Goal: Information Seeking & Learning: Find specific fact

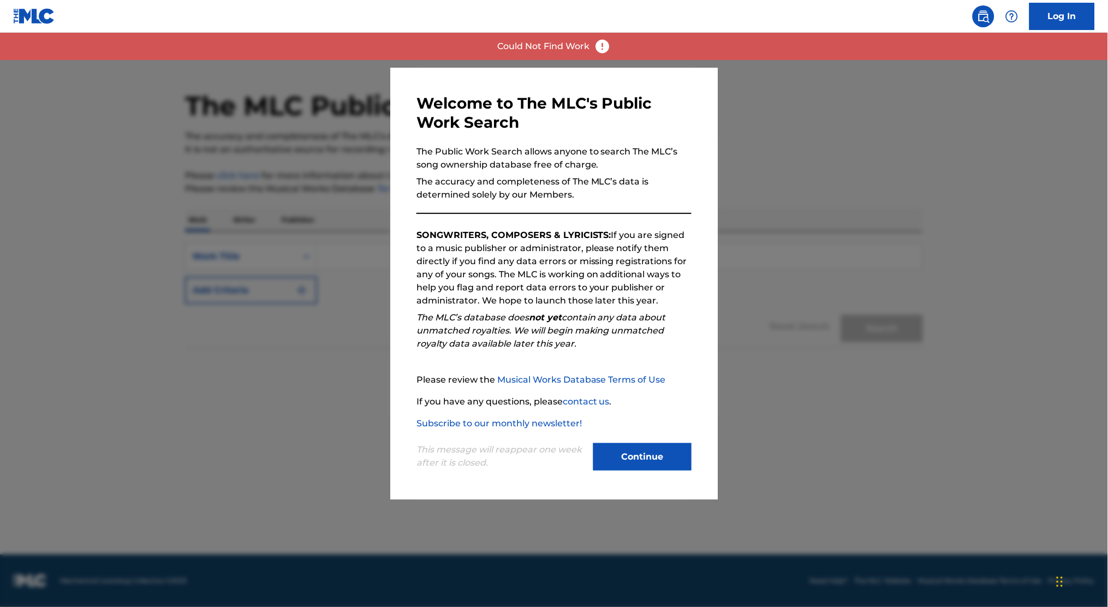
click at [643, 462] on button "Continue" at bounding box center [642, 456] width 98 height 27
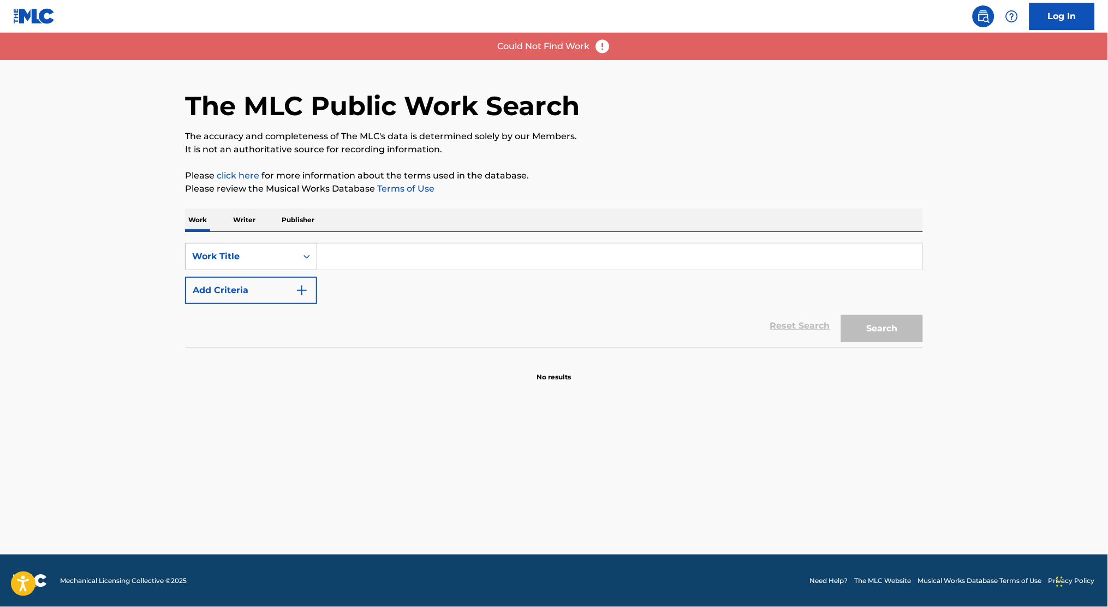
click at [285, 251] on div "Work Title" at bounding box center [241, 256] width 98 height 13
click at [286, 223] on p "Publisher" at bounding box center [297, 219] width 39 height 23
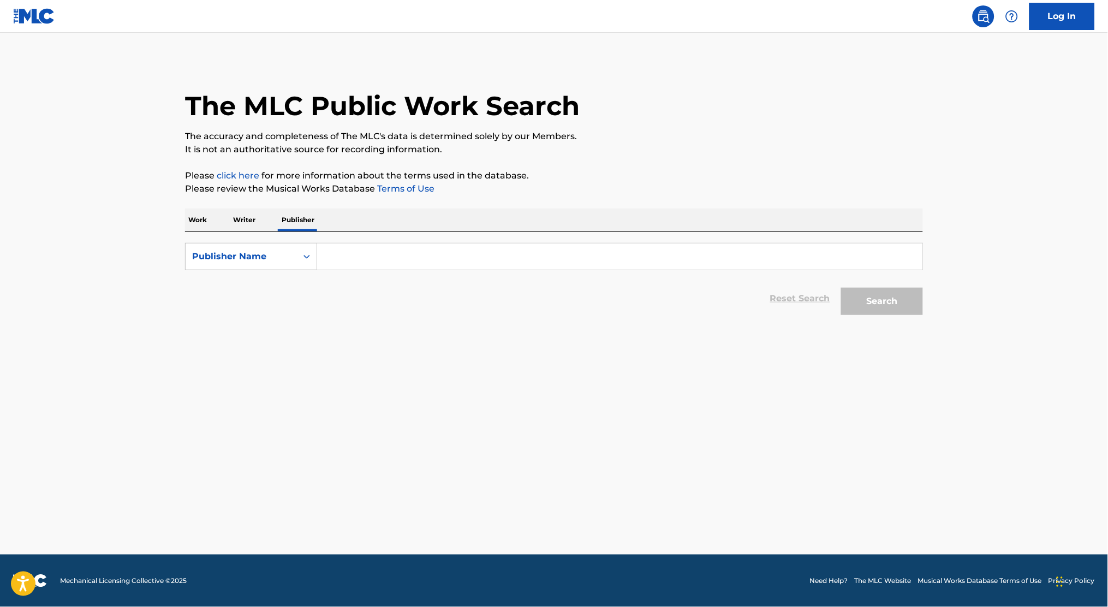
click at [540, 236] on div "SearchWithCriteria3707143d-4768-4d79-a42a-f98a9133c6c8 Publisher Name Reset Sea…" at bounding box center [554, 276] width 738 height 88
click at [524, 261] on input "Search Form" at bounding box center [619, 256] width 605 height 26
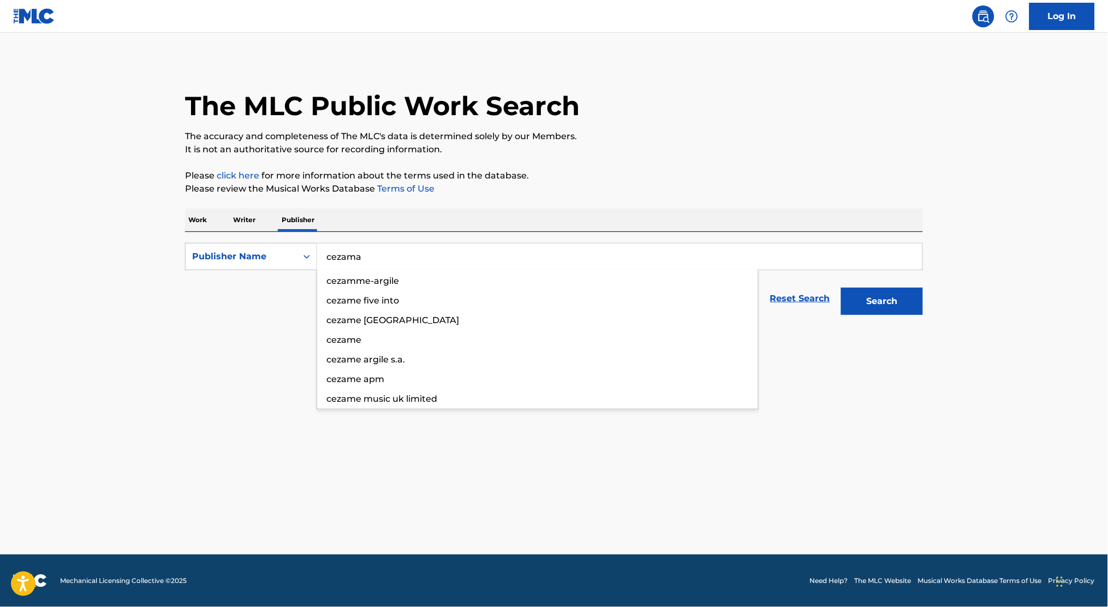
click at [841, 288] on button "Search" at bounding box center [882, 301] width 82 height 27
type input "cezame"
click at [841, 288] on button "Search" at bounding box center [882, 301] width 82 height 27
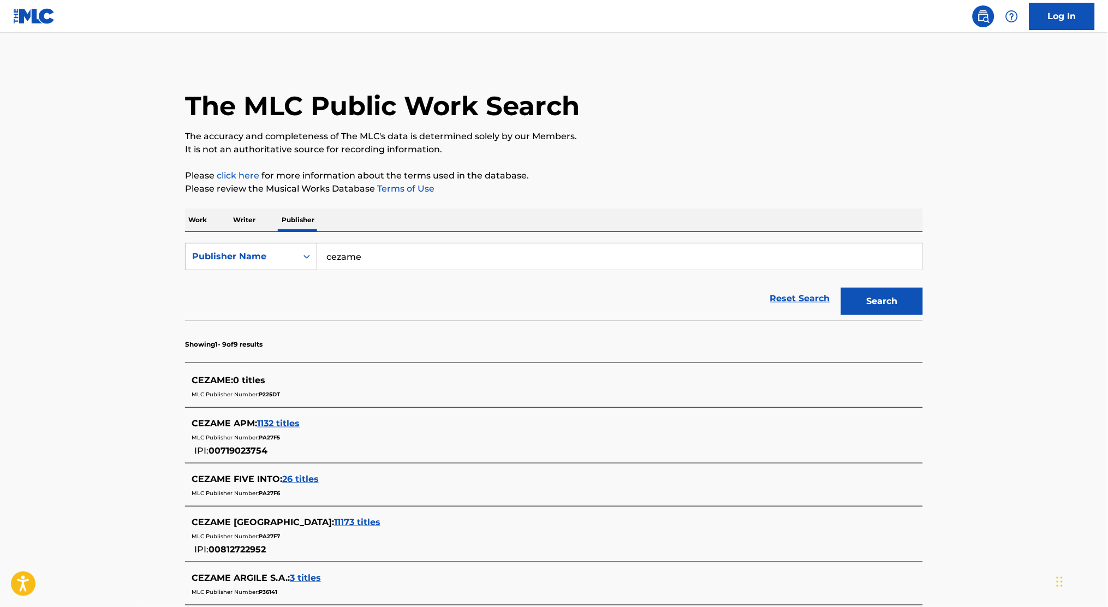
click at [126, 377] on main "The MLC Public Work Search The accuracy and completeness of The MLC's data is d…" at bounding box center [554, 455] width 1108 height 844
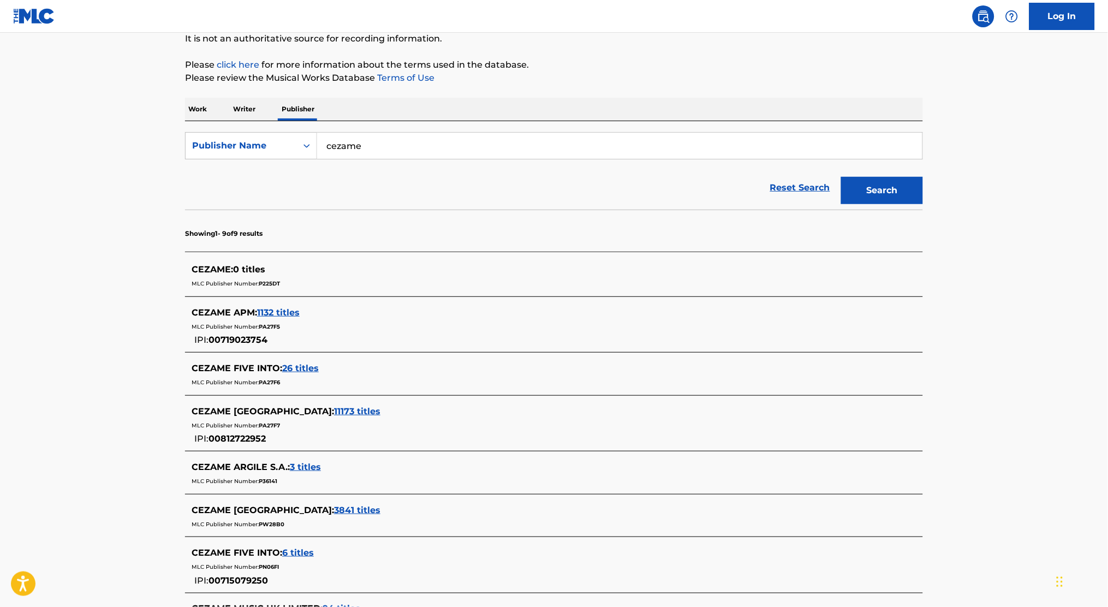
scroll to position [145, 0]
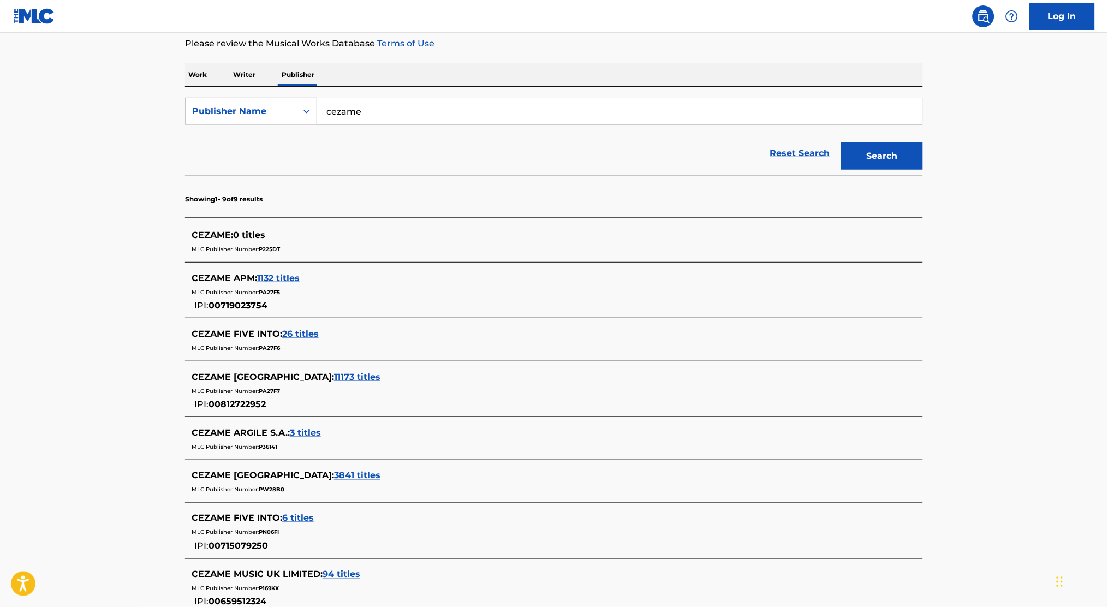
click at [271, 390] on span "PA27F7" at bounding box center [269, 390] width 21 height 7
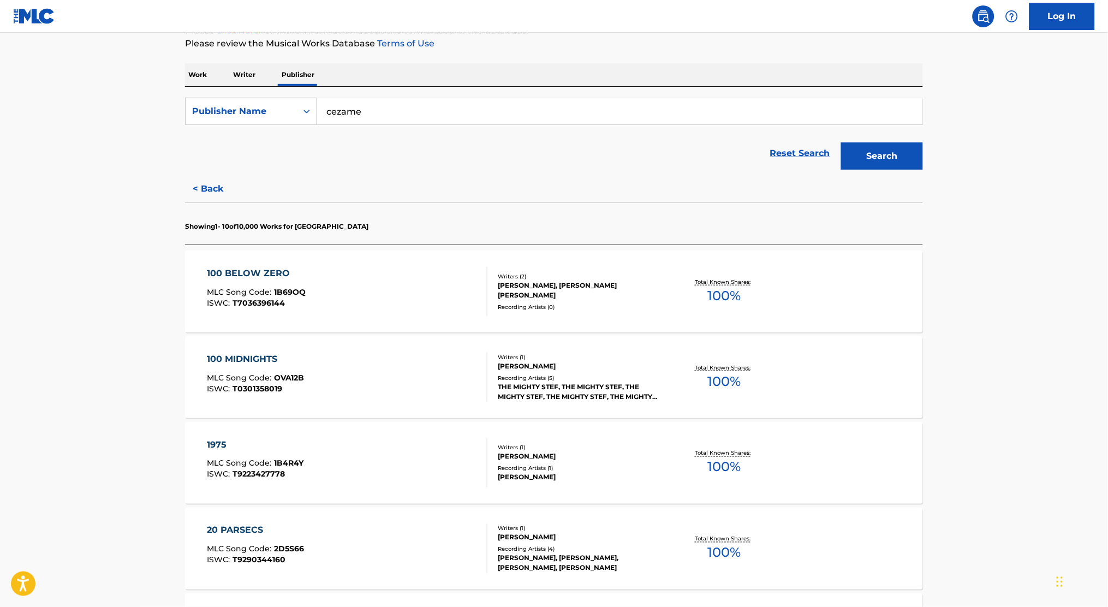
click at [444, 302] on div "100 BELOW ZERO MLC Song Code : 1B69OQ ISWC : T7036396144" at bounding box center [347, 291] width 280 height 49
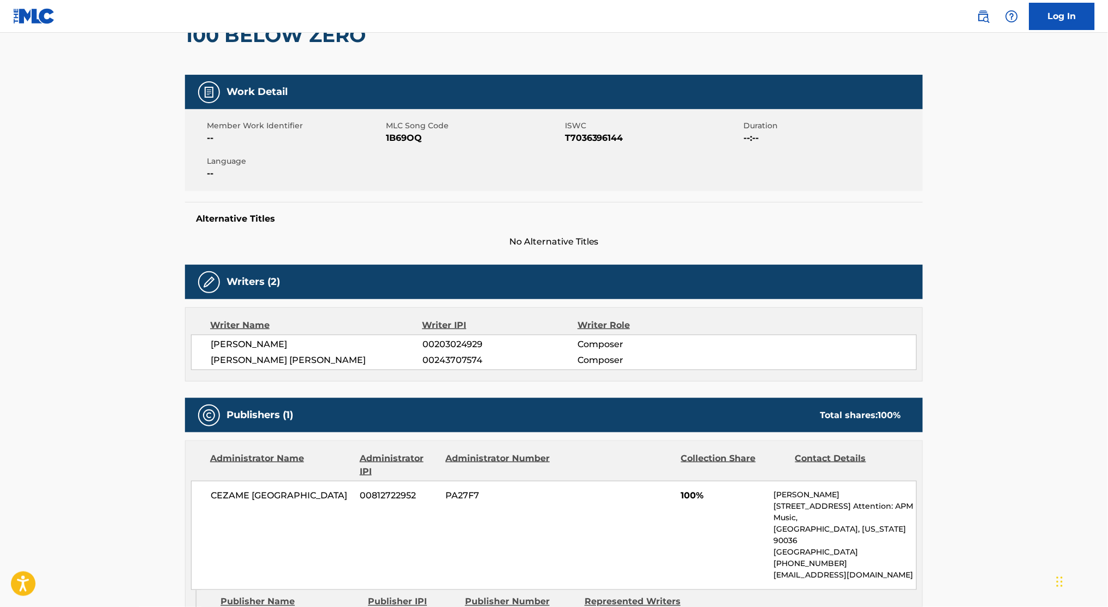
scroll to position [291, 0]
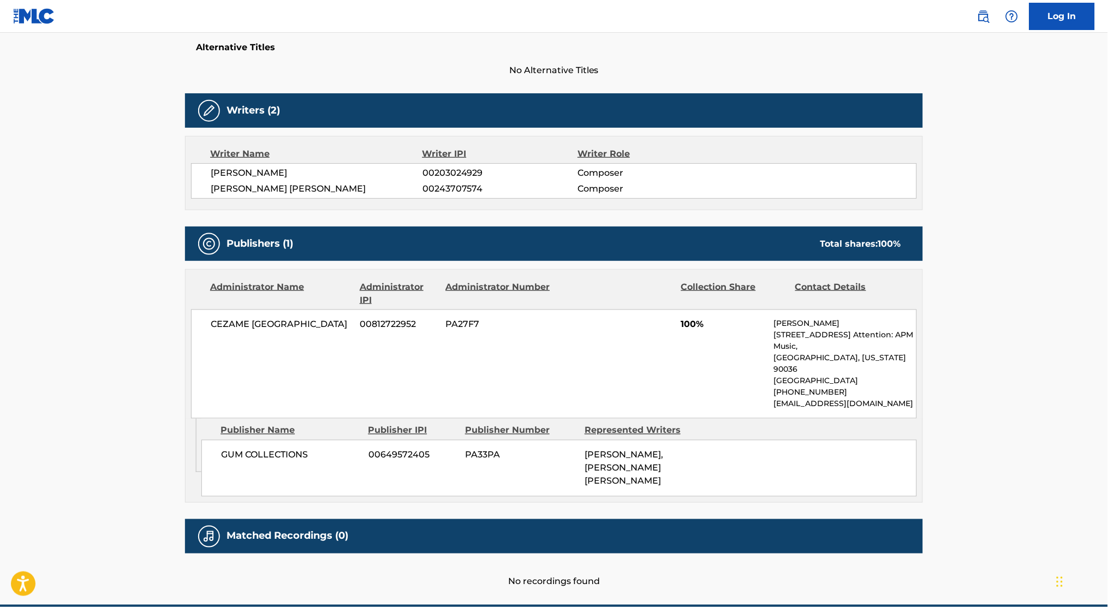
click at [459, 322] on span "PA27F7" at bounding box center [499, 324] width 106 height 13
copy span "PA27F7"
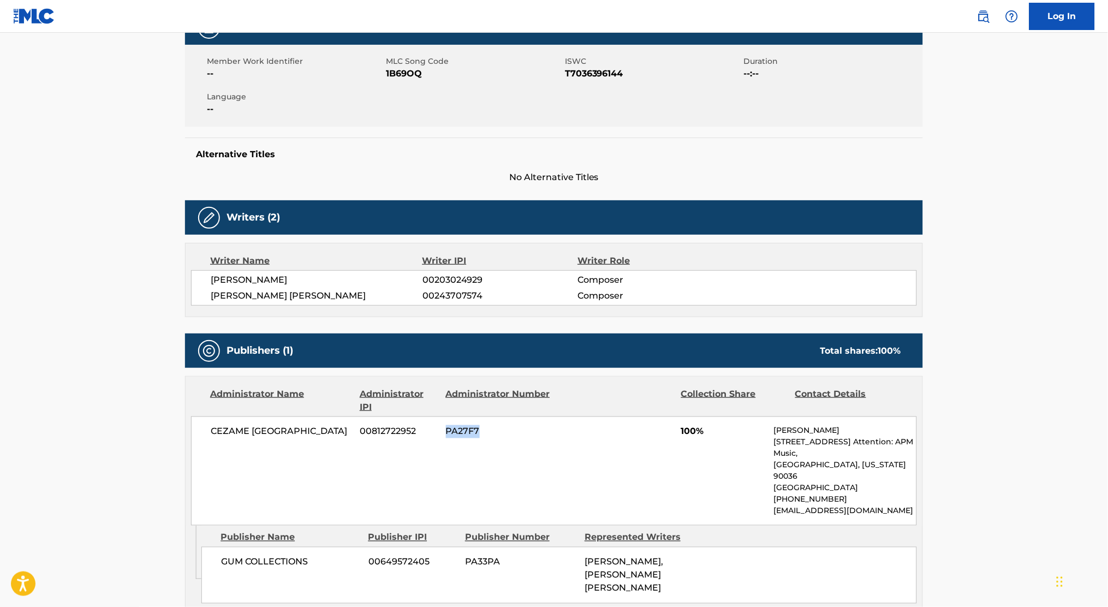
scroll to position [73, 0]
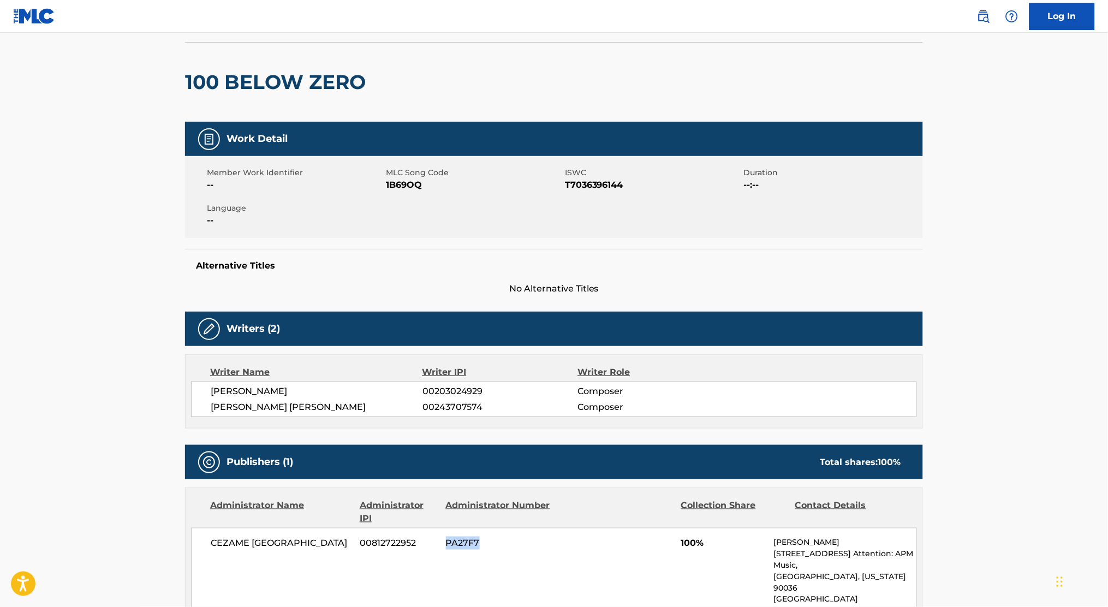
click at [980, 18] on img at bounding box center [983, 16] width 13 height 13
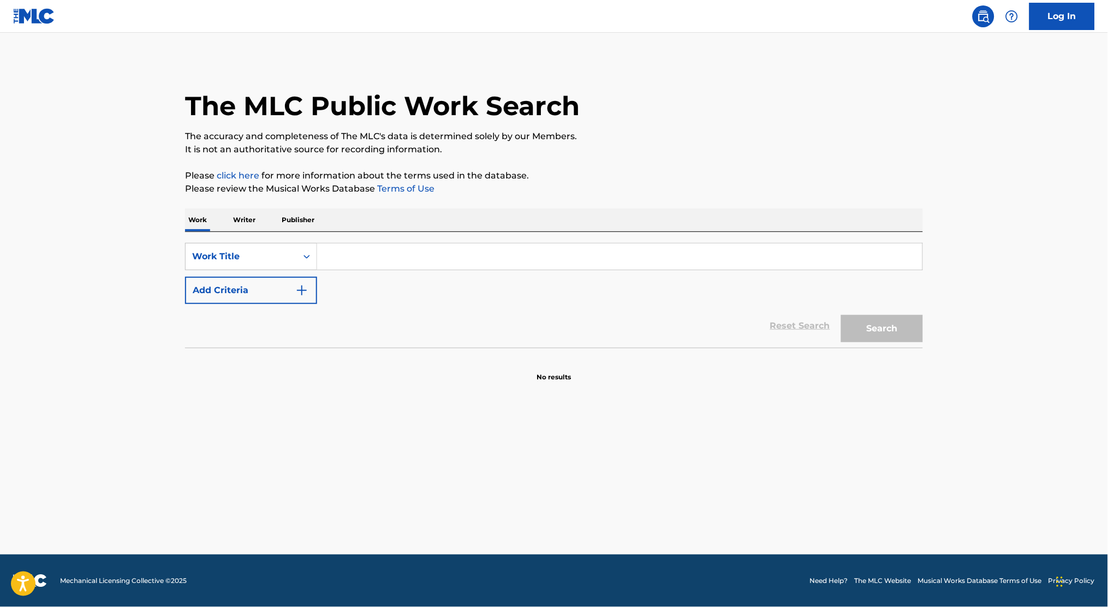
click at [455, 247] on input "Search Form" at bounding box center [619, 256] width 605 height 26
click at [308, 225] on p "Publisher" at bounding box center [297, 219] width 39 height 23
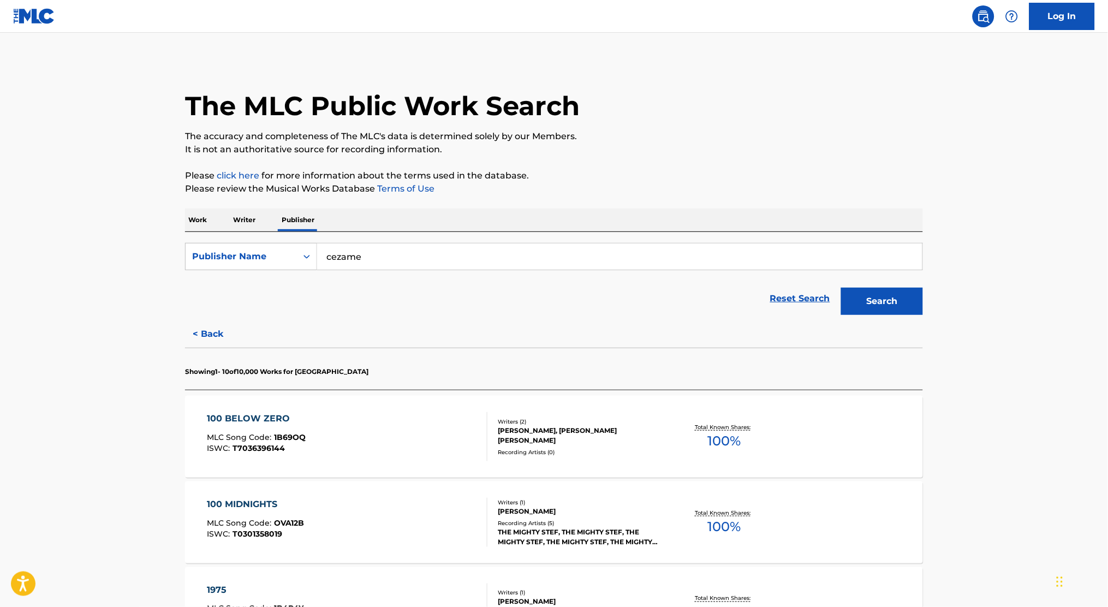
click at [917, 298] on button "Search" at bounding box center [882, 301] width 82 height 27
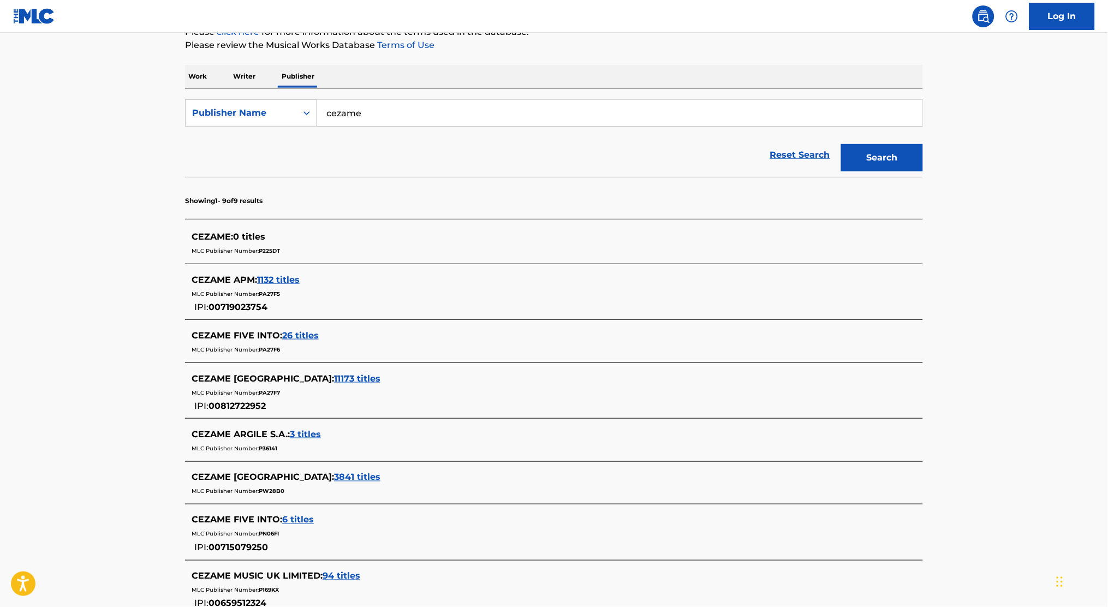
scroll to position [145, 0]
click at [283, 277] on span "1132 titles" at bounding box center [278, 278] width 43 height 10
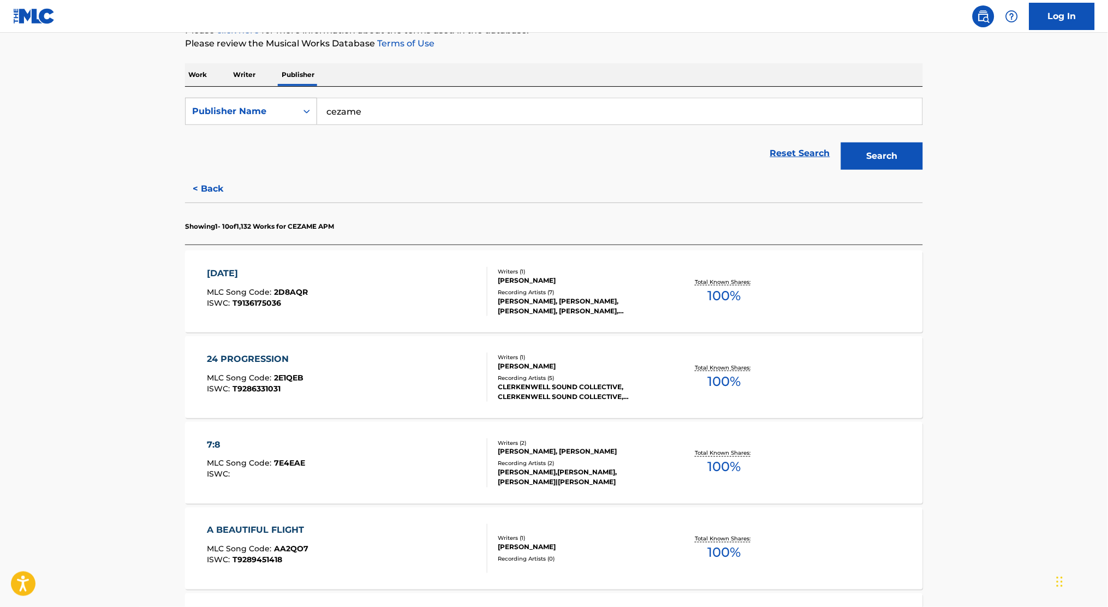
click at [411, 286] on div "[DATE] MLC Song Code : 2D8AQR ISWC : T9136175036" at bounding box center [347, 291] width 280 height 49
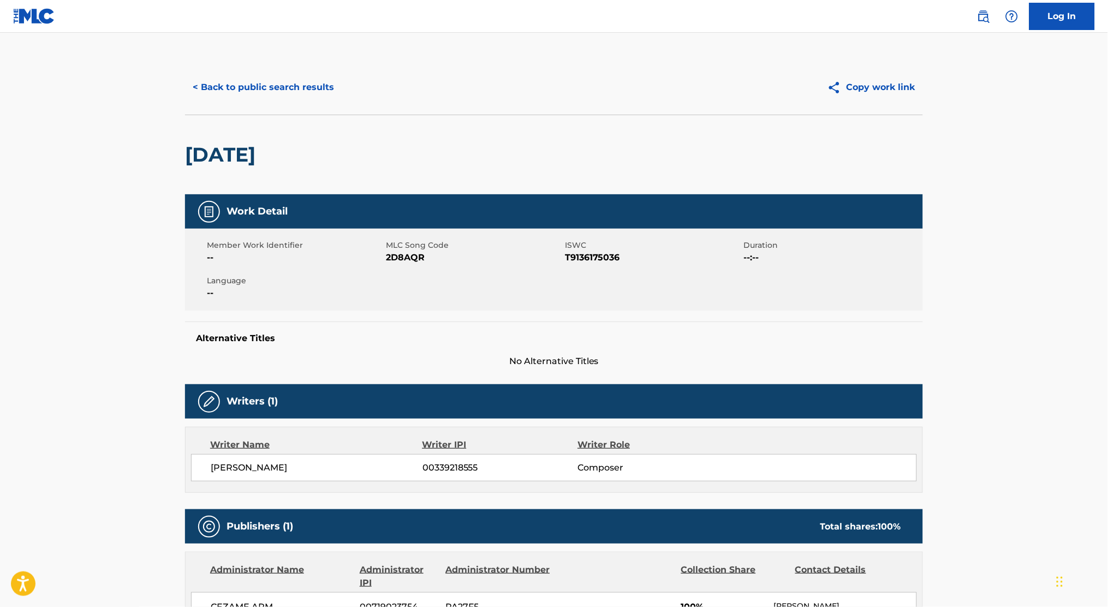
click at [409, 261] on span "2D8AQR" at bounding box center [474, 257] width 176 height 13
copy span "2D8AQR"
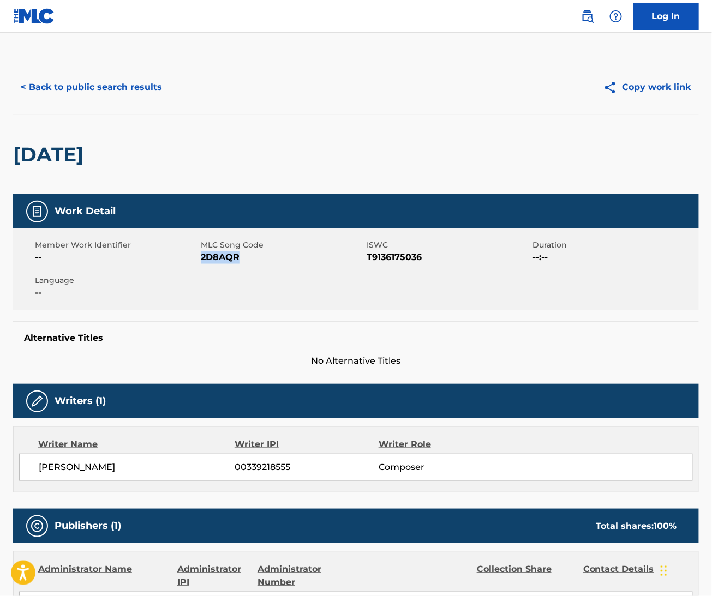
click at [134, 82] on button "< Back to public search results" at bounding box center [91, 87] width 157 height 27
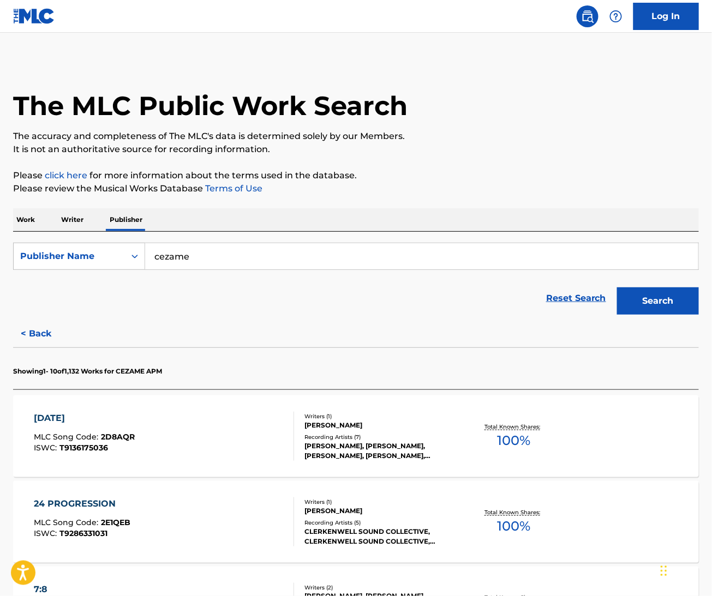
click at [688, 312] on button "Search" at bounding box center [658, 301] width 82 height 27
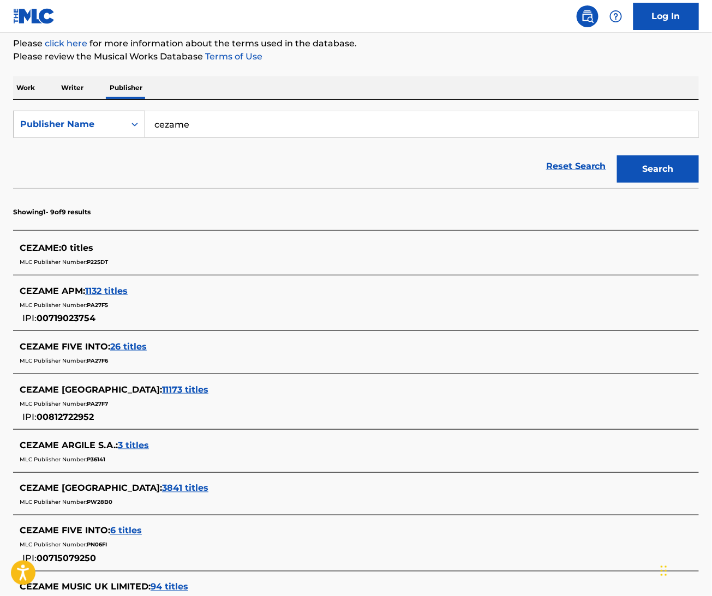
scroll to position [145, 0]
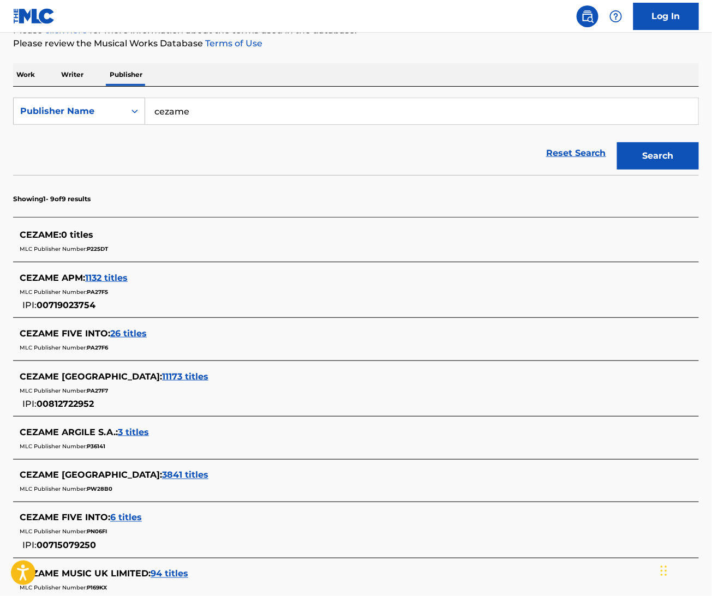
click at [114, 337] on span "26 titles" at bounding box center [128, 333] width 37 height 10
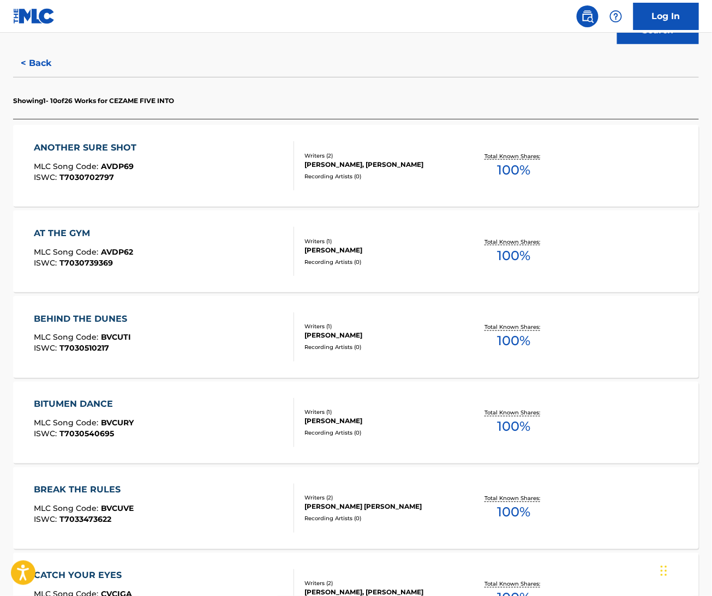
scroll to position [291, 0]
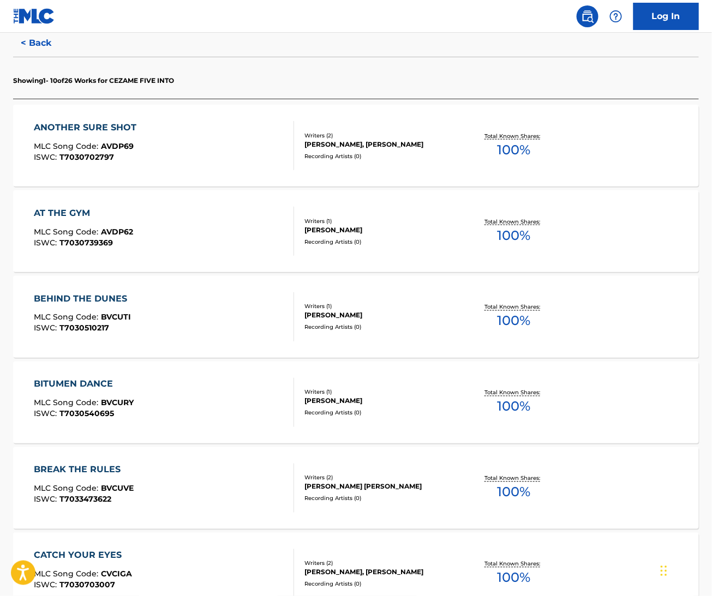
click at [256, 136] on div "ANOTHER SURE SHOT MLC Song Code : AVDP69 ISWC : T7030702797" at bounding box center [164, 145] width 261 height 49
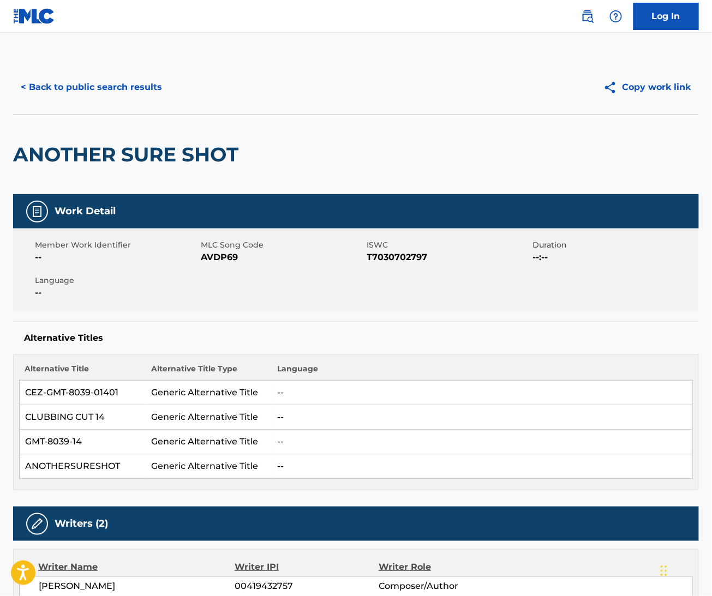
click at [234, 255] on span "AVDP69" at bounding box center [282, 257] width 163 height 13
copy span "AVDP69"
click at [274, 51] on main "< Back to public search results Copy work link ANOTHER SURE SHOT Work Detail Me…" at bounding box center [356, 519] width 712 height 973
click at [133, 87] on button "< Back to public search results" at bounding box center [91, 87] width 157 height 27
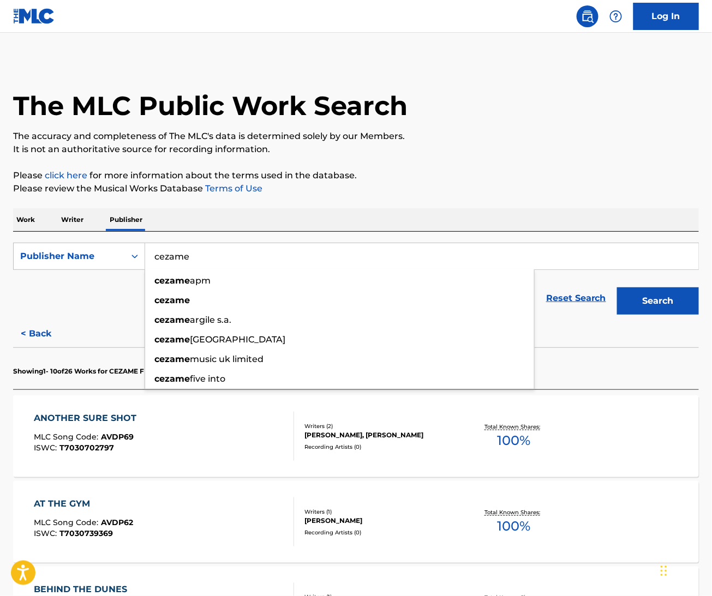
click at [183, 249] on input "cezame" at bounding box center [421, 256] width 553 height 26
click at [186, 256] on input "cezame" at bounding box center [421, 256] width 553 height 26
paste input "Universal Publishing Production Music Franc"
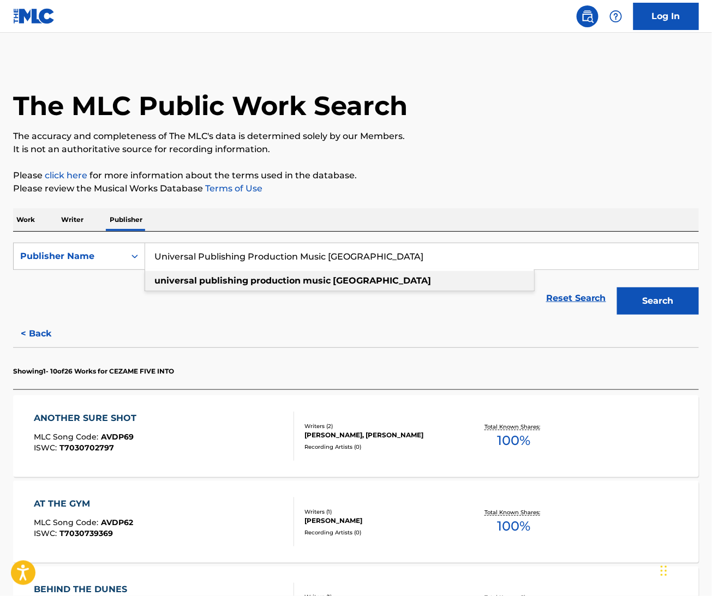
click at [294, 274] on div "universal publishing production music [GEOGRAPHIC_DATA]" at bounding box center [339, 281] width 389 height 20
type input "universal publishing production music [GEOGRAPHIC_DATA]"
click at [646, 310] on button "Search" at bounding box center [658, 301] width 82 height 27
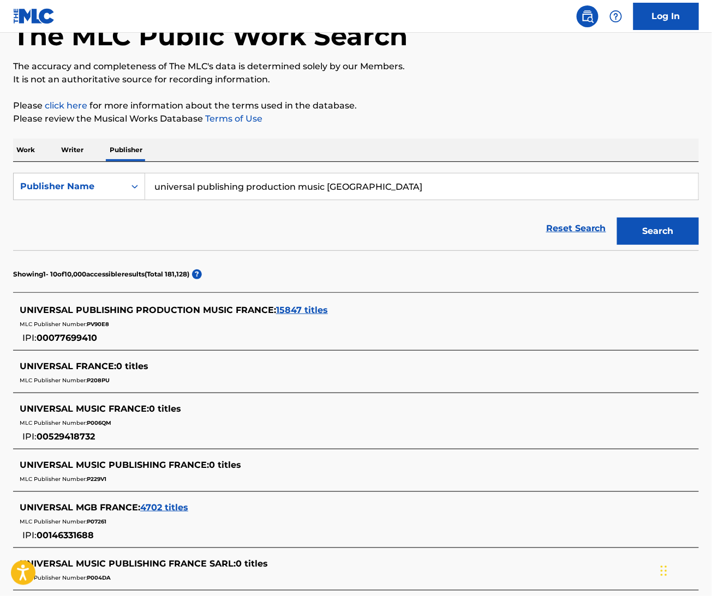
scroll to position [73, 0]
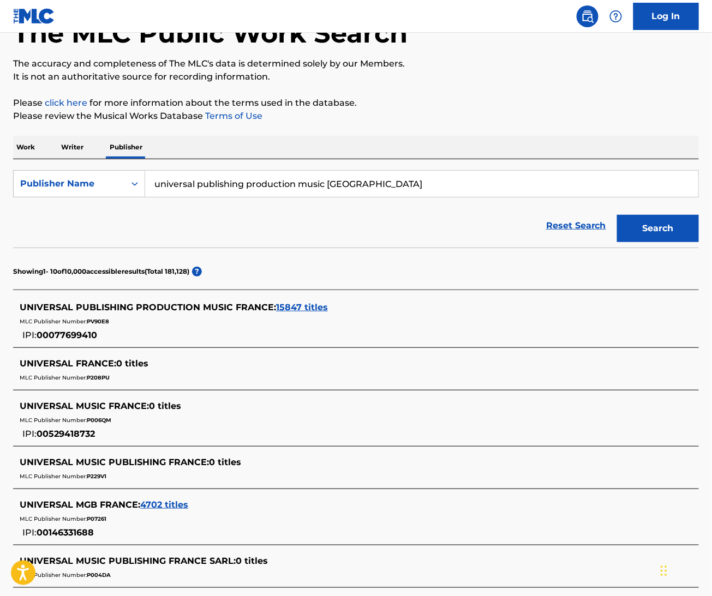
click at [283, 309] on span "15847 titles" at bounding box center [302, 307] width 52 height 10
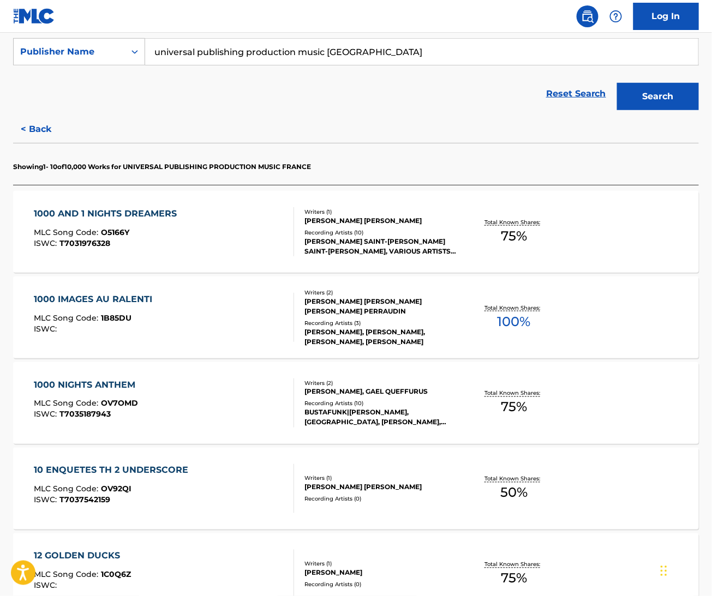
scroll to position [291, 0]
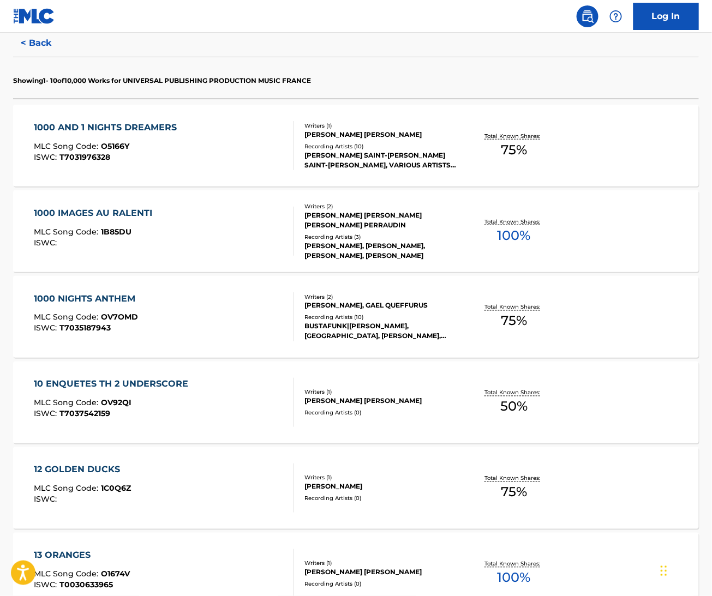
click at [247, 218] on div "1000 IMAGES AU RALENTI MLC Song Code : 1B85DU ISWC :" at bounding box center [164, 231] width 261 height 49
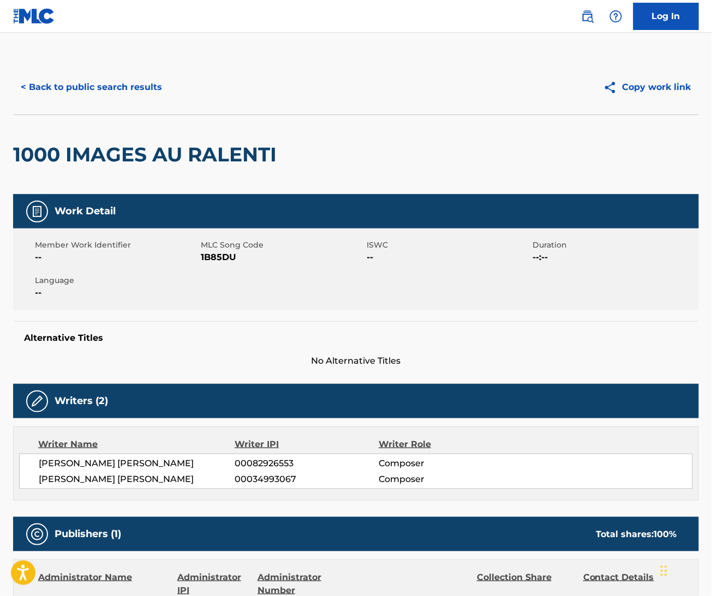
click at [89, 88] on button "< Back to public search results" at bounding box center [91, 87] width 157 height 27
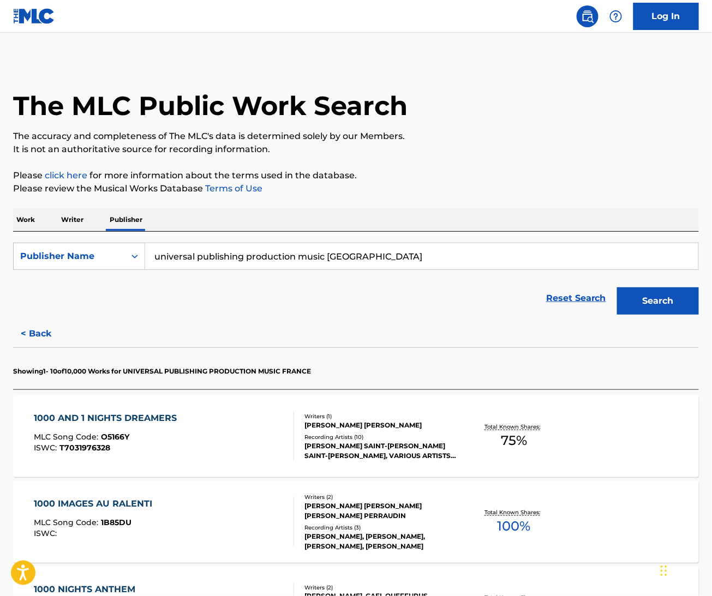
click at [101, 319] on div "Reset Search Search" at bounding box center [356, 299] width 686 height 44
